Goal: Entertainment & Leisure: Consume media (video, audio)

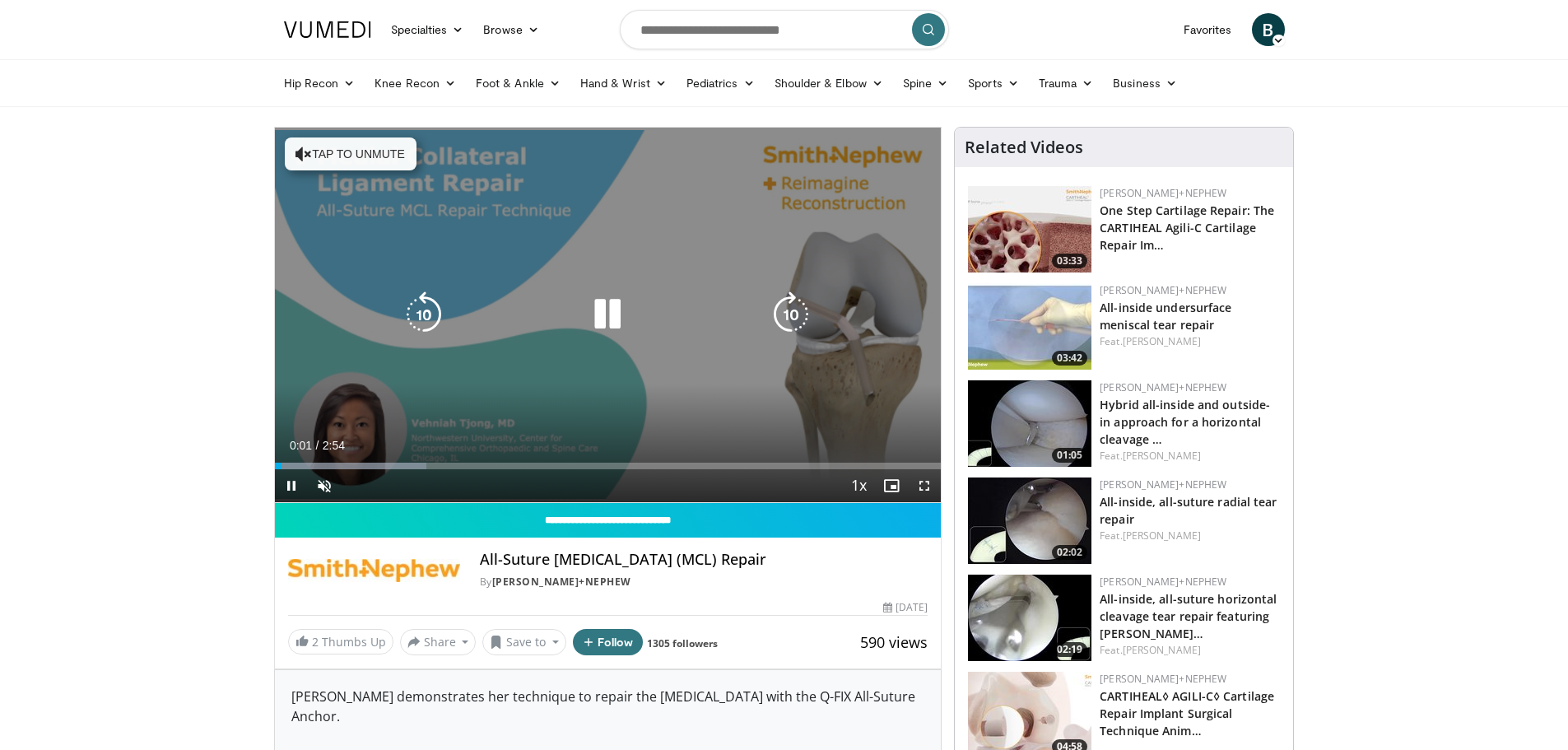
click at [300, 153] on icon "Video Player" at bounding box center [303, 153] width 17 height 17
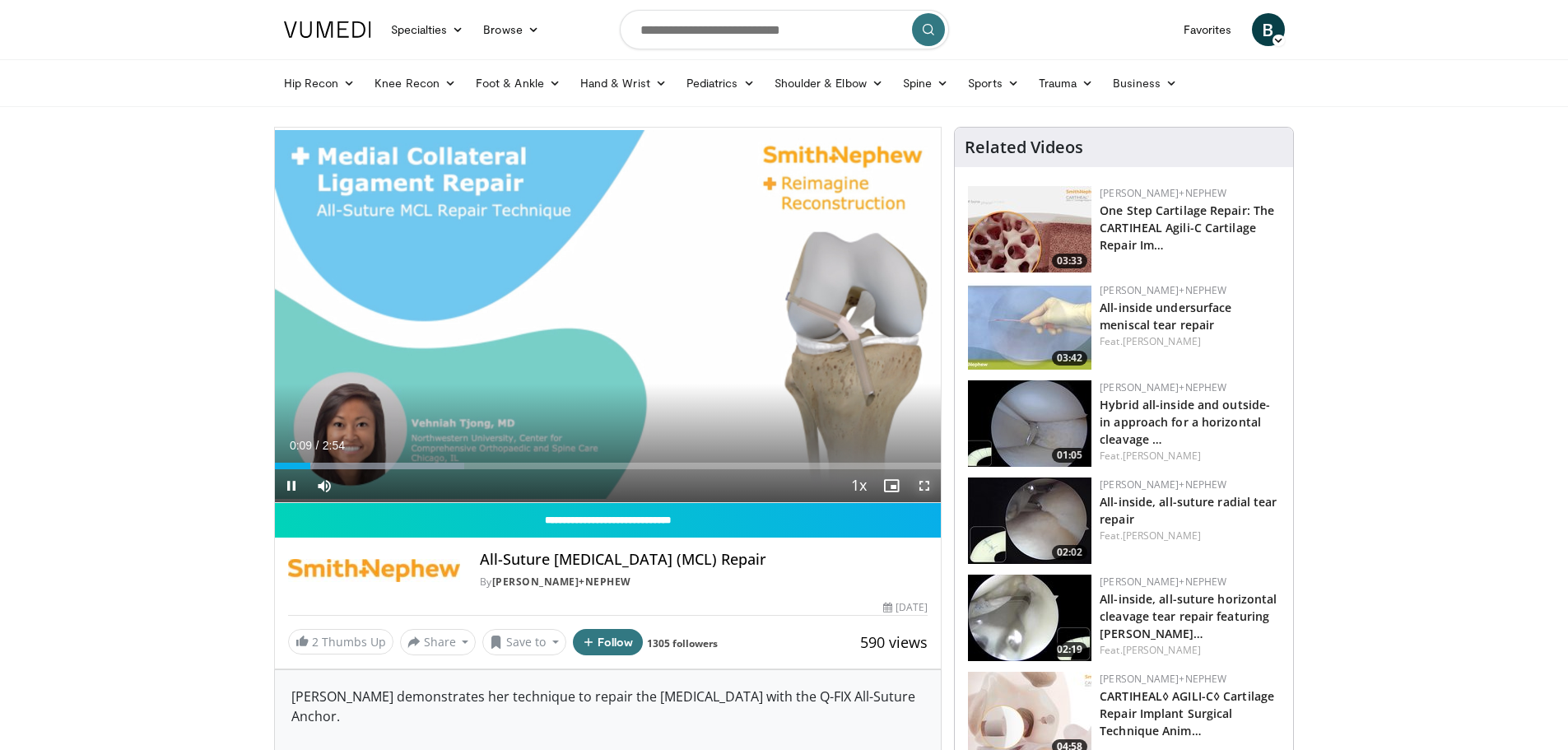
click at [920, 481] on span "Video Player" at bounding box center [924, 485] width 33 height 33
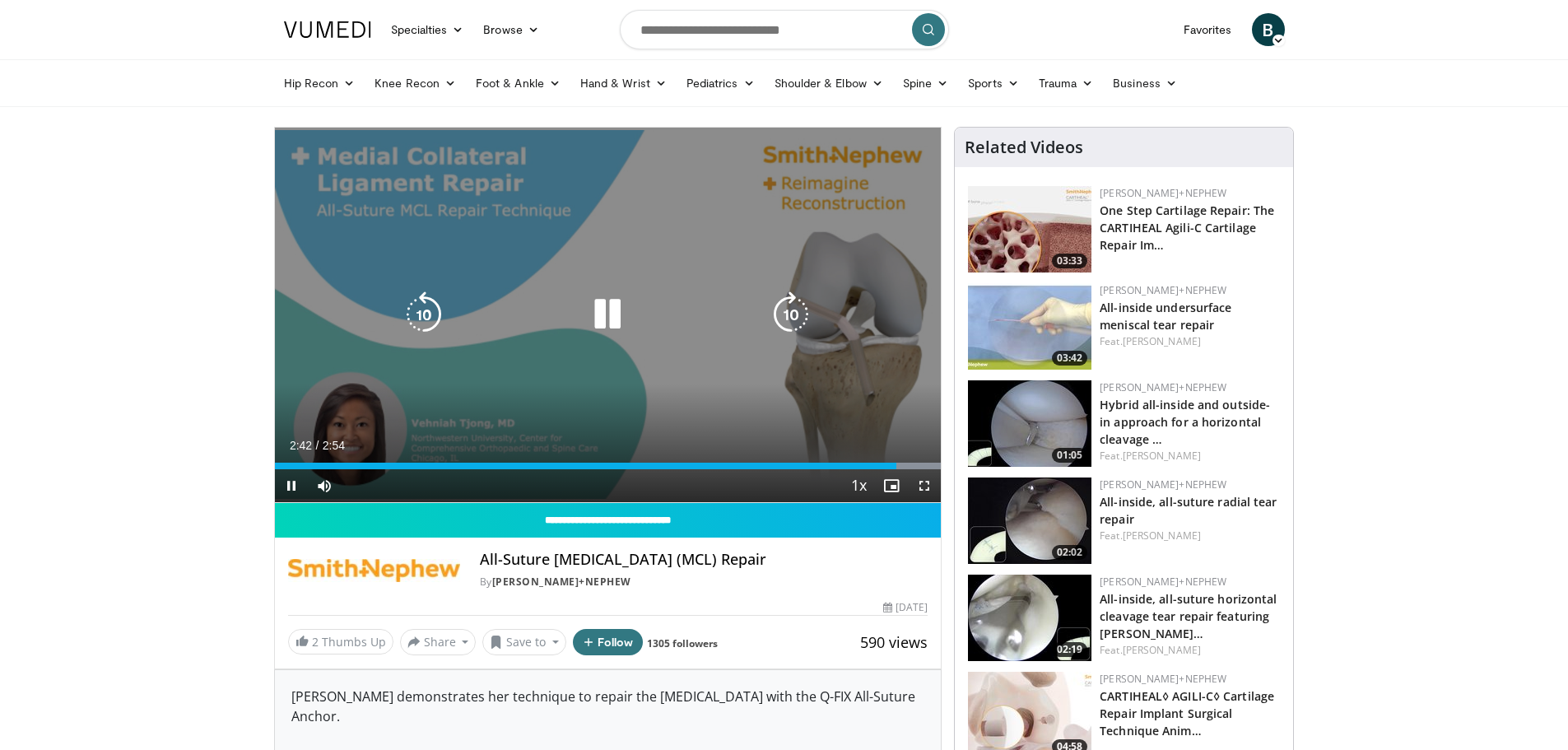
click at [599, 316] on icon "Video Player" at bounding box center [607, 314] width 46 height 46
